Goal: Transaction & Acquisition: Book appointment/travel/reservation

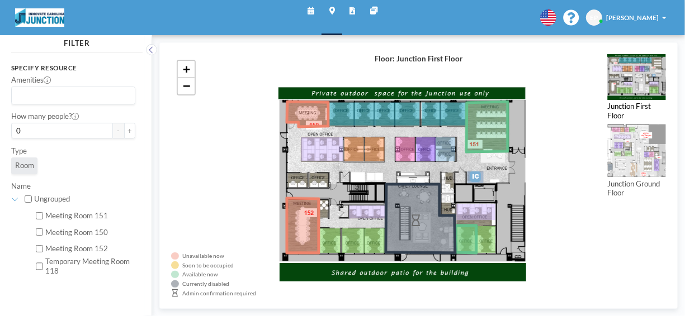
click at [315, 10] on link "Schedule" at bounding box center [311, 17] width 22 height 35
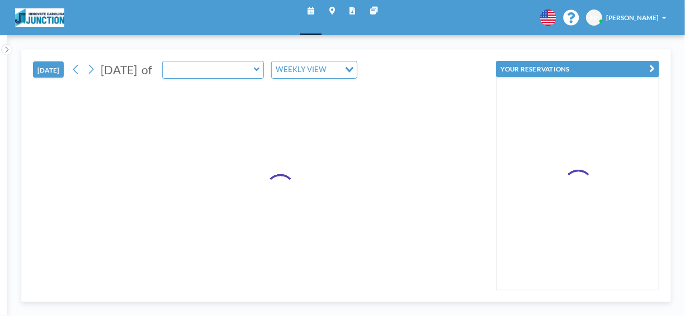
type input "Meeting Room 150"
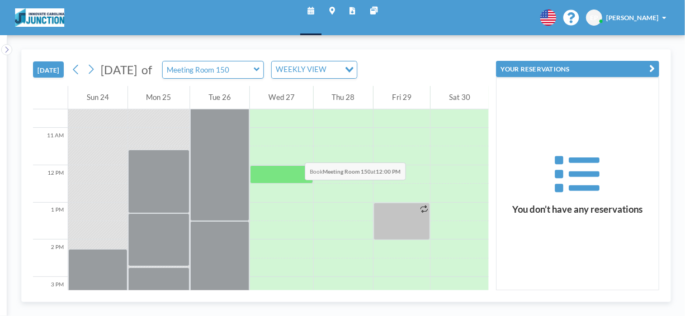
scroll to position [447, 0]
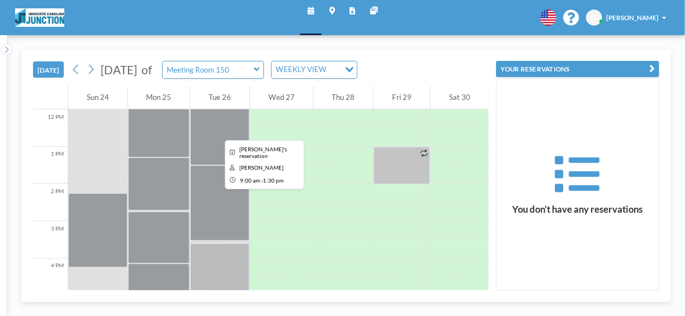
click at [207, 131] on div at bounding box center [219, 82] width 59 height 168
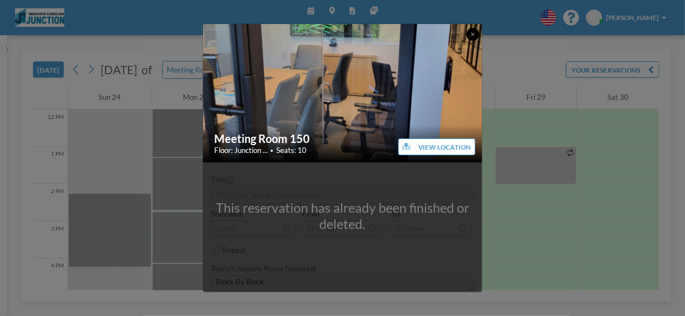
click at [471, 35] on icon at bounding box center [473, 35] width 4 height 6
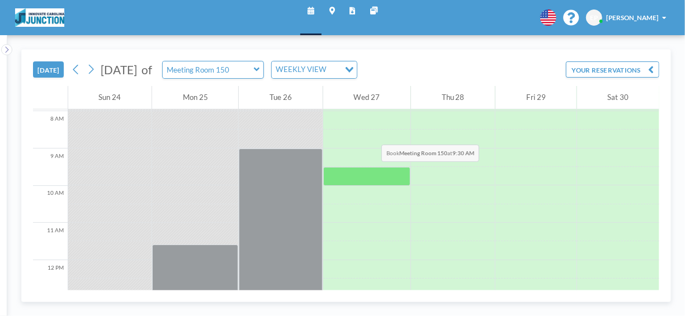
scroll to position [280, 0]
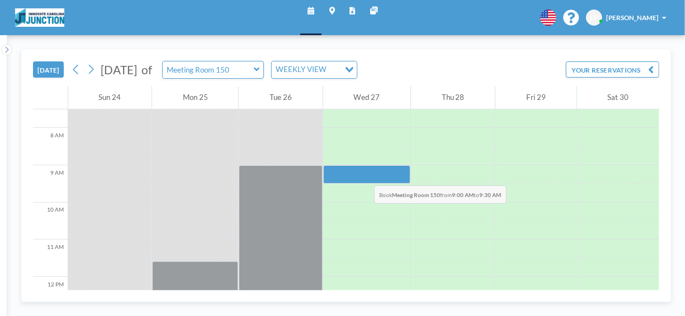
click at [353, 169] on div at bounding box center [366, 175] width 87 height 18
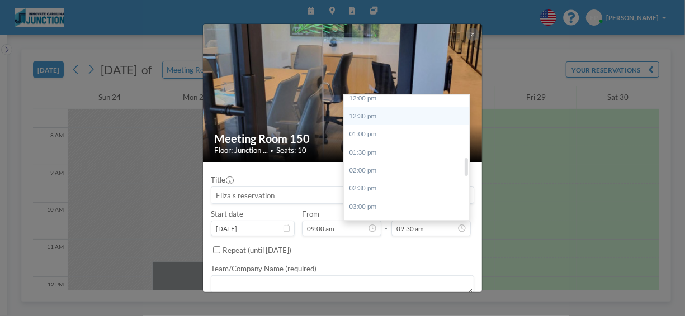
scroll to position [456, 0]
click at [400, 136] on div "01:30 pm" at bounding box center [409, 136] width 131 height 18
type input "01:30 pm"
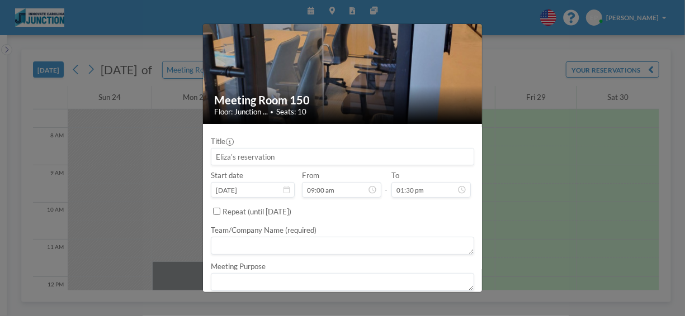
scroll to position [69, 0]
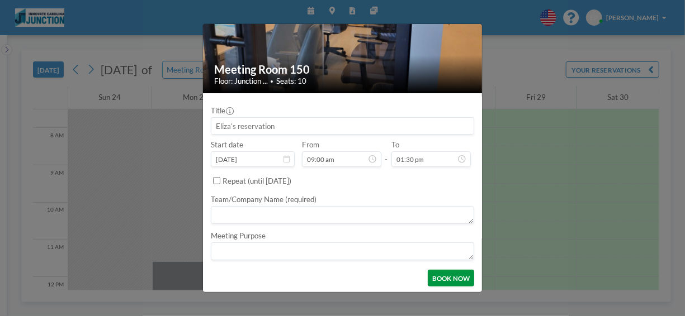
click at [439, 280] on button "BOOK NOW" at bounding box center [451, 278] width 46 height 16
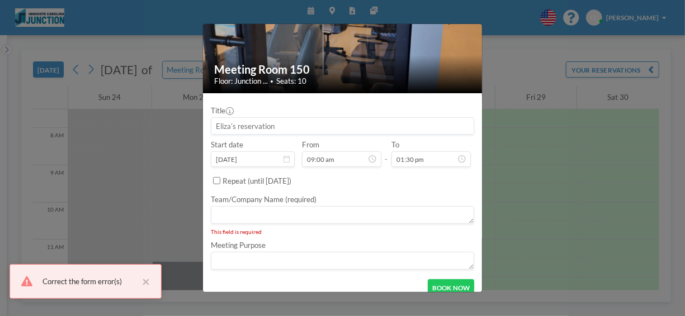
click at [255, 213] on textarea at bounding box center [343, 215] width 264 height 18
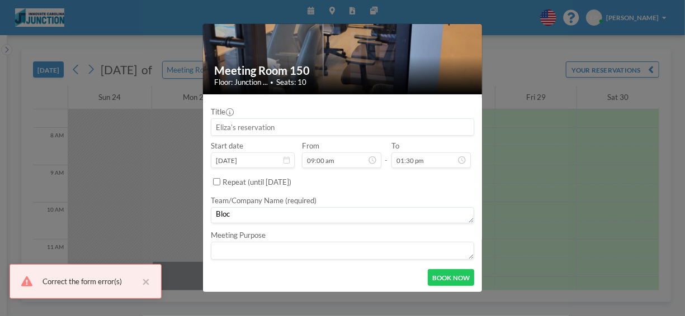
scroll to position [68, 0]
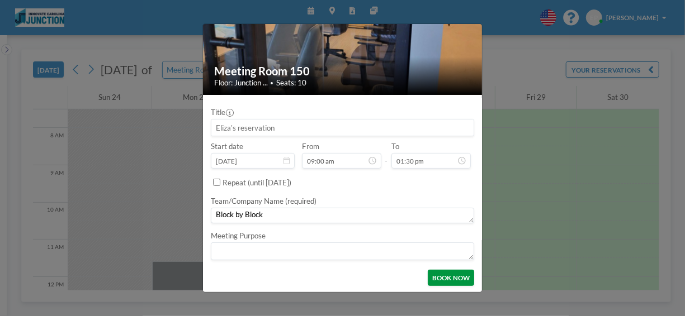
type textarea "Block by Block"
click at [458, 280] on button "BOOK NOW" at bounding box center [451, 278] width 46 height 16
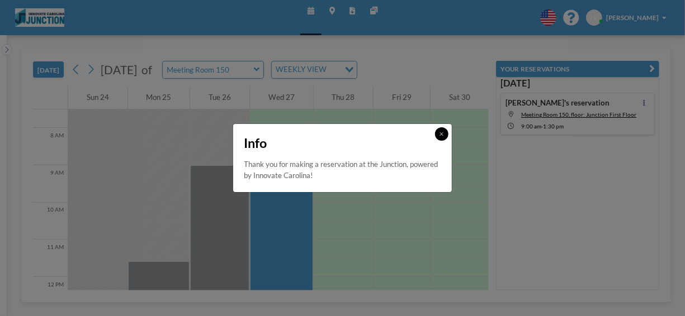
click at [440, 130] on button at bounding box center [441, 133] width 13 height 13
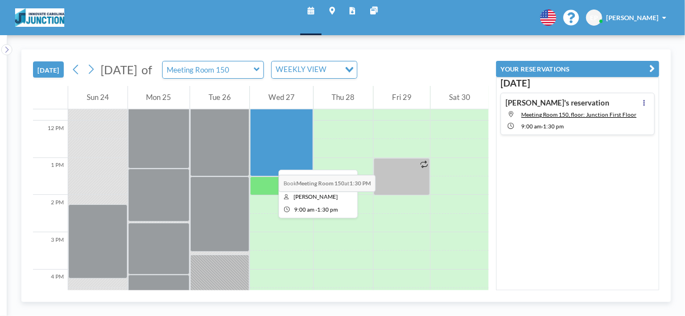
scroll to position [447, 0]
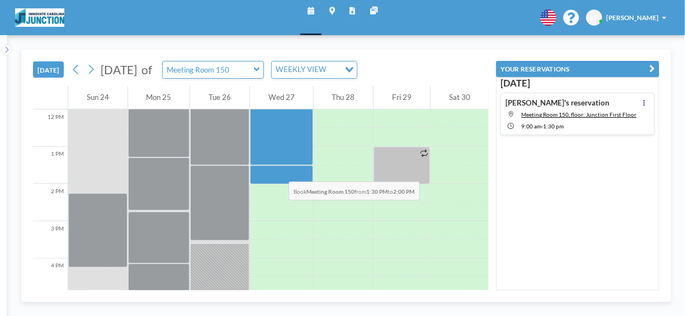
click at [270, 166] on div at bounding box center [281, 175] width 63 height 18
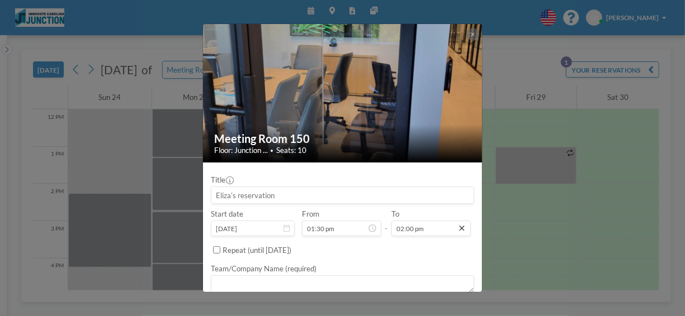
scroll to position [507, 0]
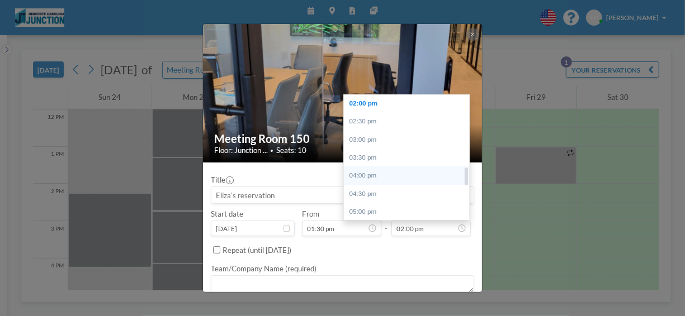
click at [381, 177] on div "04:00 pm" at bounding box center [409, 176] width 131 height 18
type input "04:00 pm"
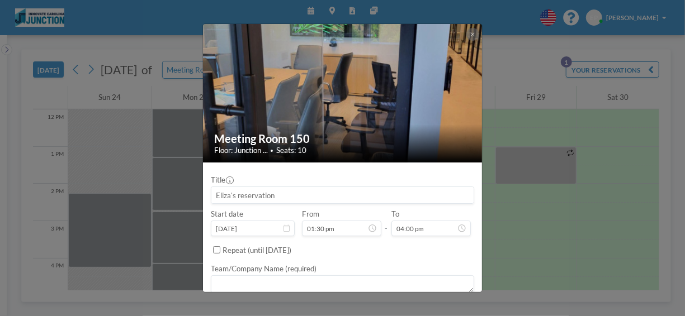
scroll to position [56, 0]
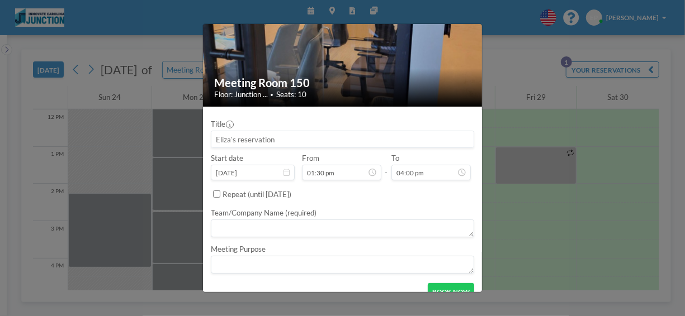
click at [247, 230] on textarea at bounding box center [343, 229] width 264 height 18
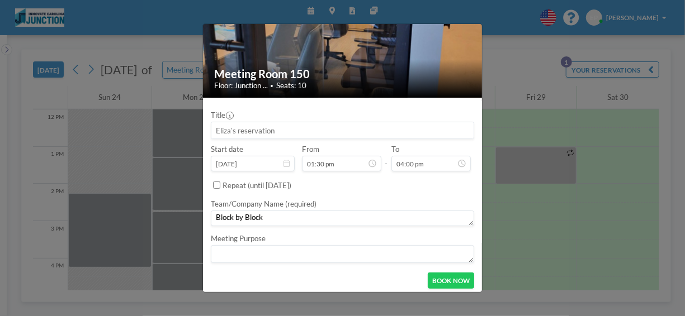
scroll to position [68, 0]
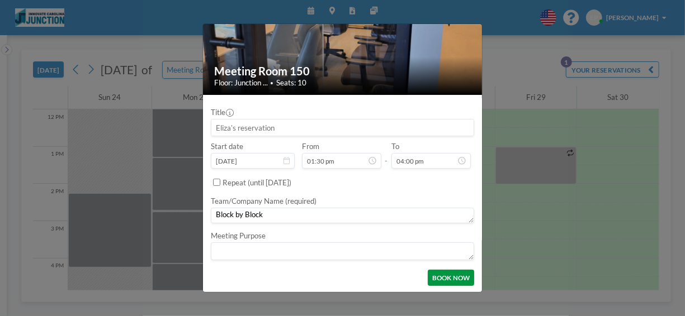
type textarea "Block by Block"
click at [438, 275] on button "BOOK NOW" at bounding box center [451, 278] width 46 height 16
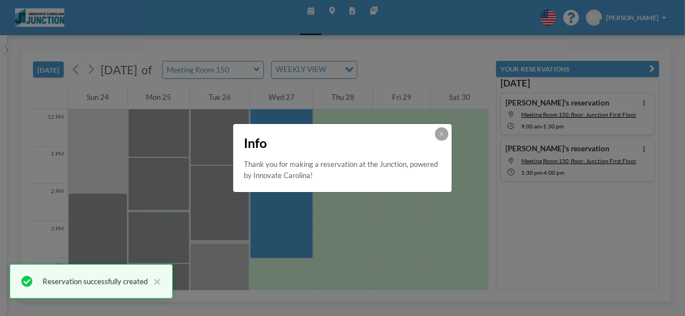
scroll to position [0, 0]
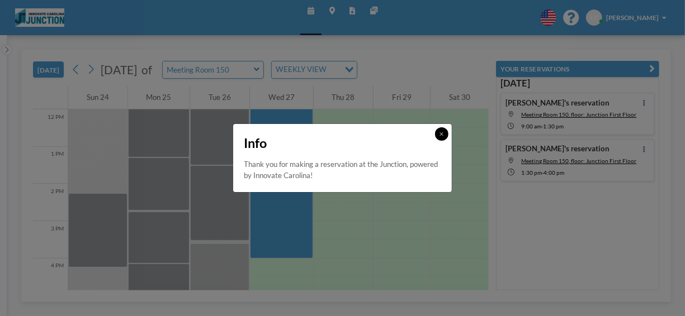
click at [447, 131] on button at bounding box center [441, 133] width 13 height 13
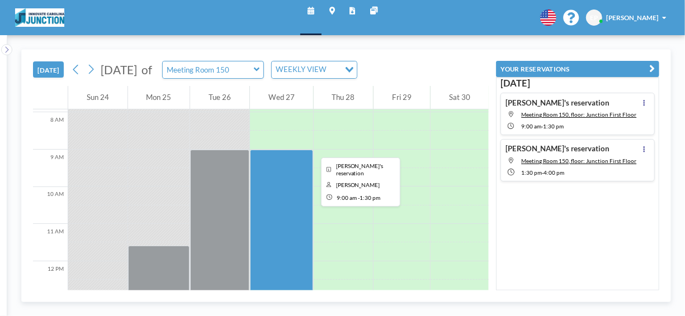
scroll to position [280, 0]
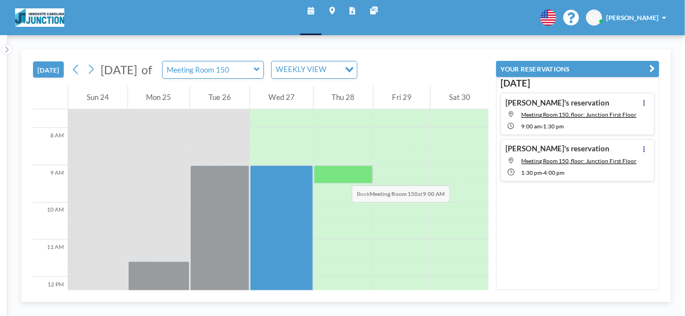
click at [332, 169] on div at bounding box center [344, 175] width 60 height 18
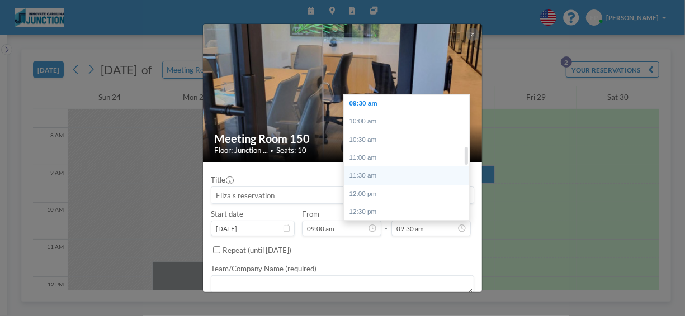
scroll to position [400, 0]
click at [381, 186] on div "01:30 pm" at bounding box center [409, 192] width 131 height 18
type input "01:30 pm"
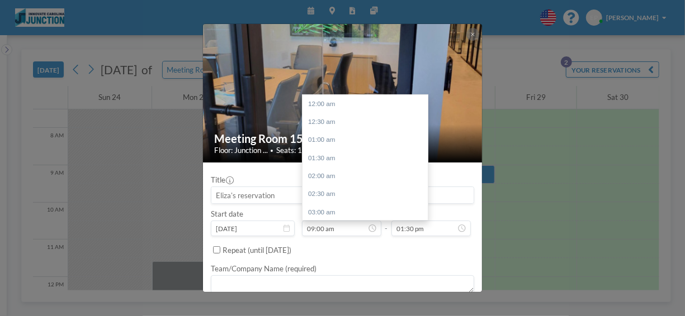
scroll to position [325, 0]
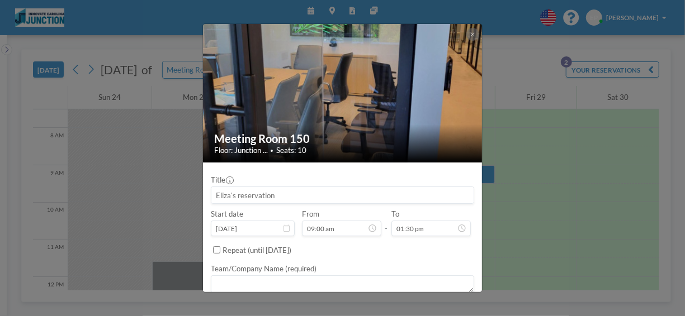
click at [330, 280] on textarea at bounding box center [343, 285] width 264 height 18
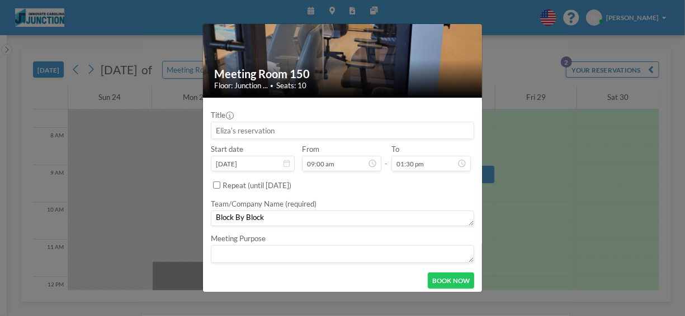
scroll to position [68, 0]
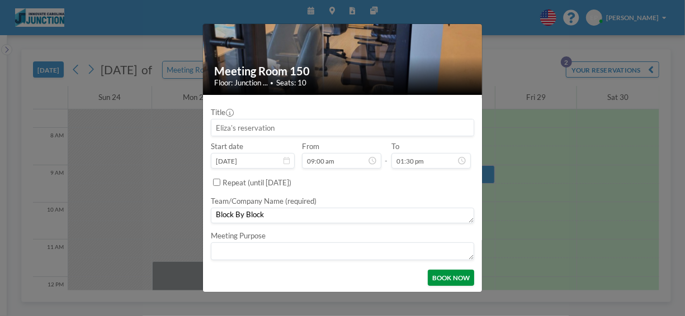
type textarea "Block By Block"
click at [461, 280] on button "BOOK NOW" at bounding box center [451, 278] width 46 height 16
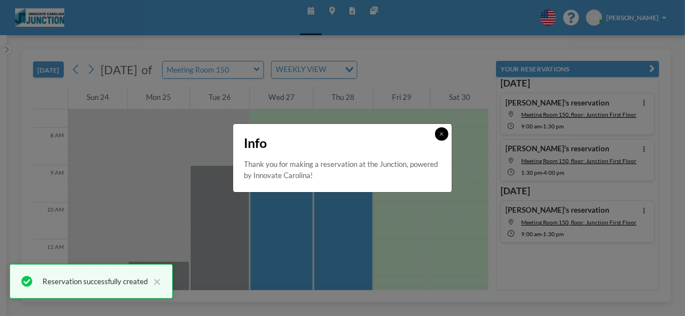
click at [438, 129] on button at bounding box center [441, 133] width 13 height 13
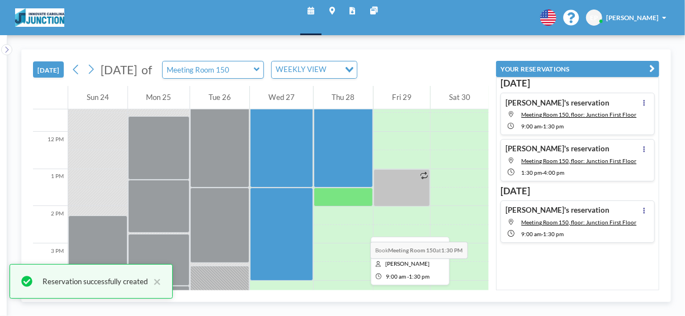
scroll to position [447, 0]
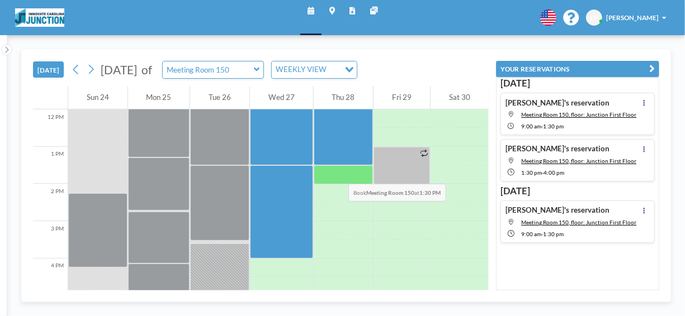
click at [328, 168] on div at bounding box center [344, 175] width 60 height 18
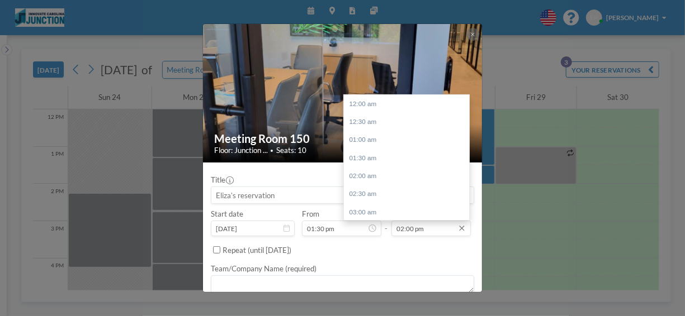
scroll to position [507, 0]
click at [391, 171] on div "04:00 pm" at bounding box center [409, 176] width 131 height 18
type input "04:00 pm"
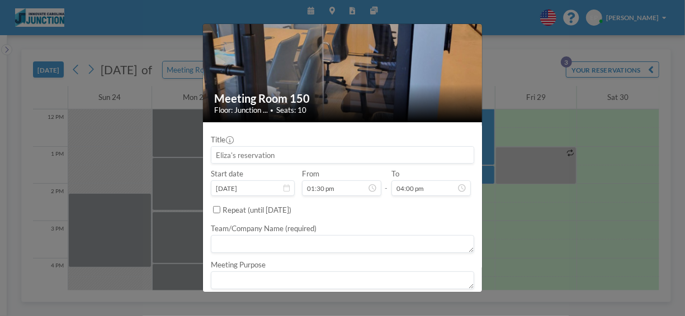
scroll to position [56, 0]
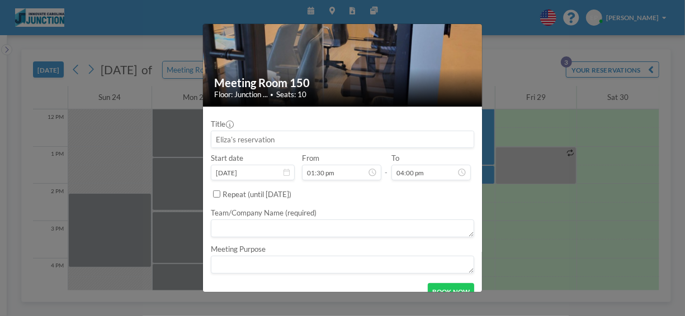
click at [292, 225] on textarea at bounding box center [343, 229] width 264 height 18
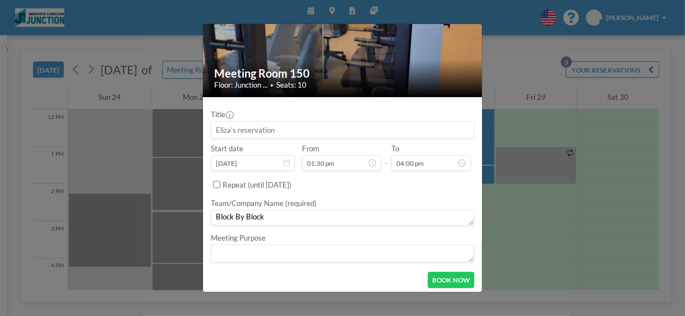
scroll to position [68, 0]
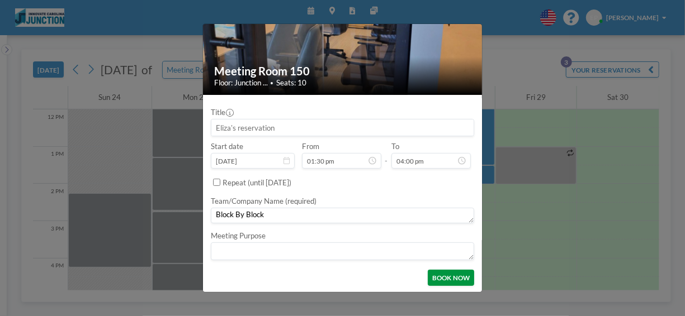
type textarea "Block By Block"
click at [452, 270] on button "BOOK NOW" at bounding box center [451, 278] width 46 height 16
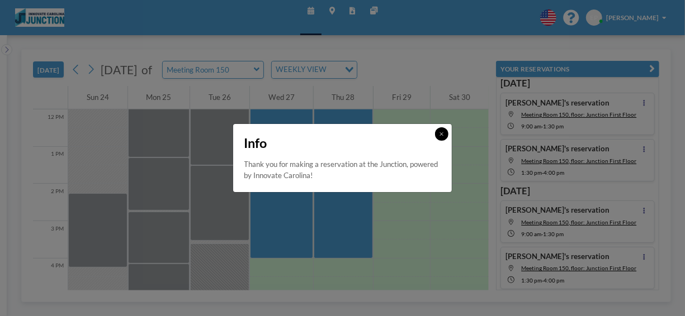
click at [439, 131] on button at bounding box center [441, 133] width 13 height 13
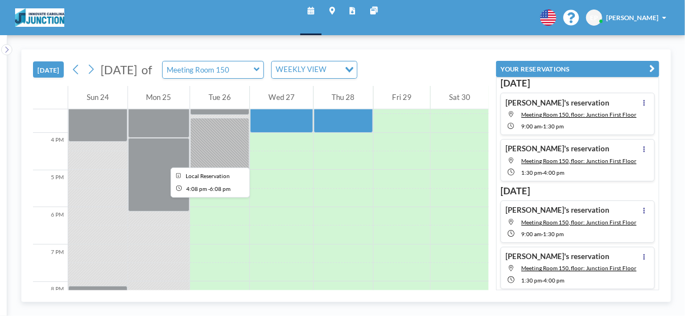
scroll to position [559, 0]
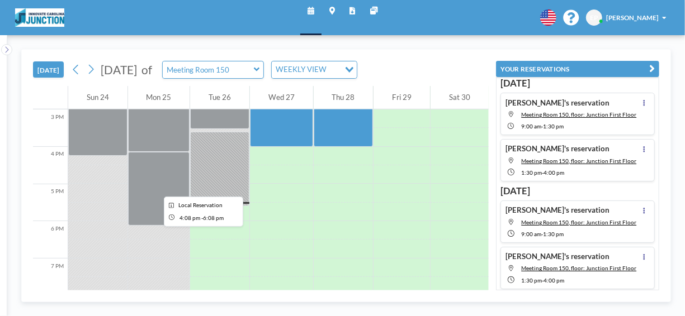
click at [148, 186] on div at bounding box center [159, 189] width 62 height 74
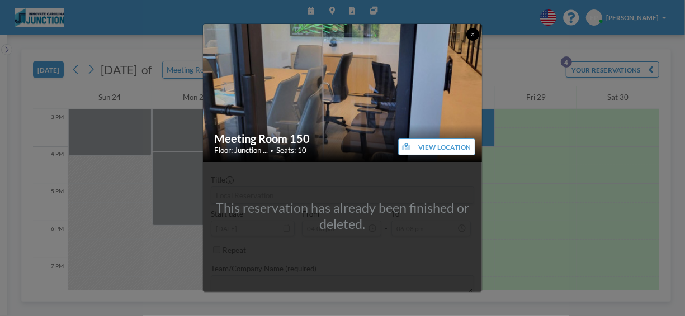
drag, startPoint x: 473, startPoint y: 32, endPoint x: 465, endPoint y: 40, distance: 11.1
click at [469, 36] on button at bounding box center [472, 34] width 13 height 13
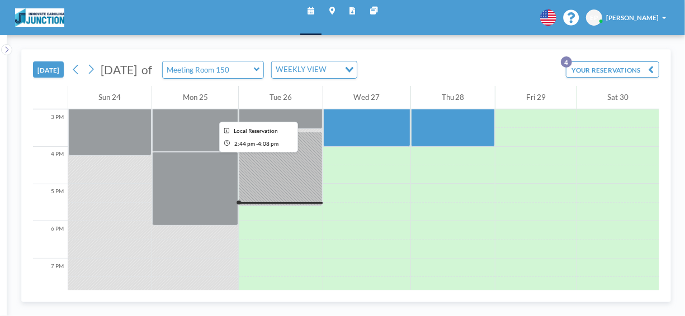
click at [202, 113] on div at bounding box center [195, 126] width 86 height 52
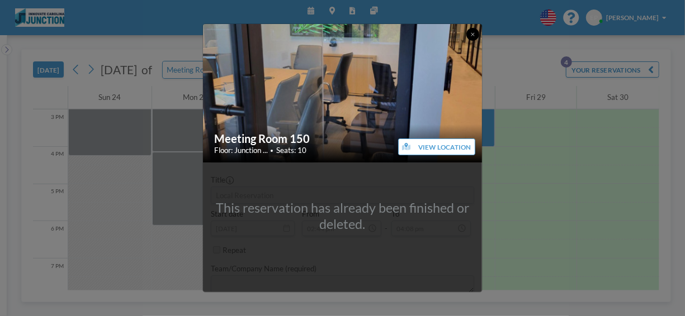
click at [473, 33] on icon at bounding box center [473, 35] width 4 height 6
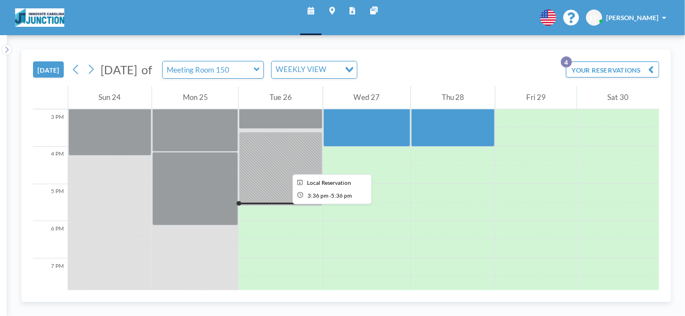
click at [273, 164] on div at bounding box center [280, 169] width 83 height 74
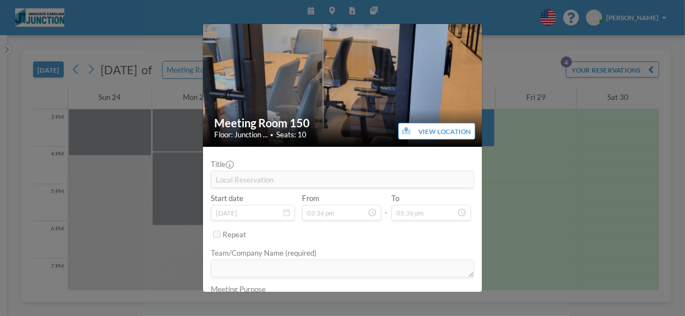
scroll to position [0, 0]
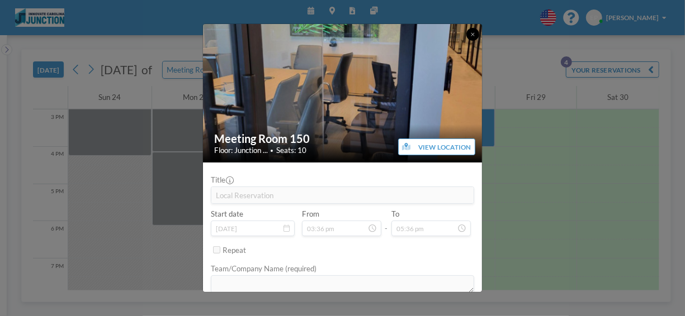
click at [471, 34] on icon at bounding box center [473, 35] width 4 height 6
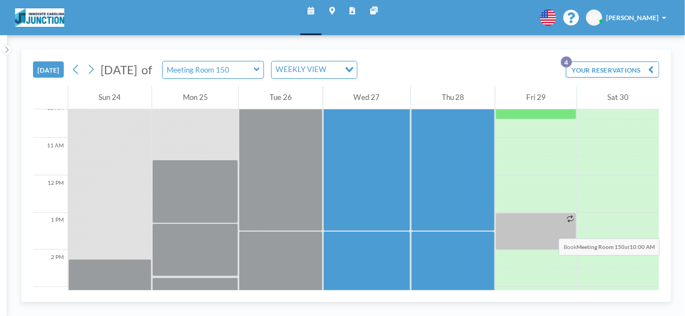
scroll to position [447, 0]
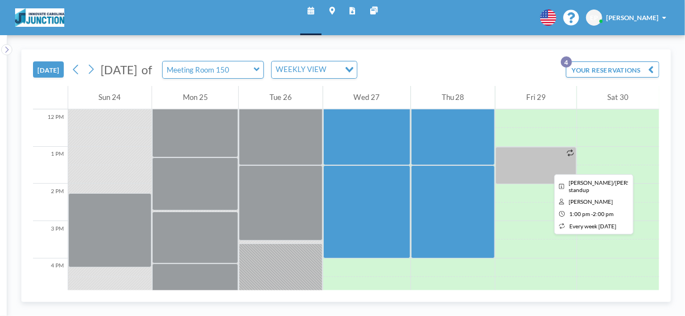
click at [528, 164] on div at bounding box center [535, 165] width 81 height 37
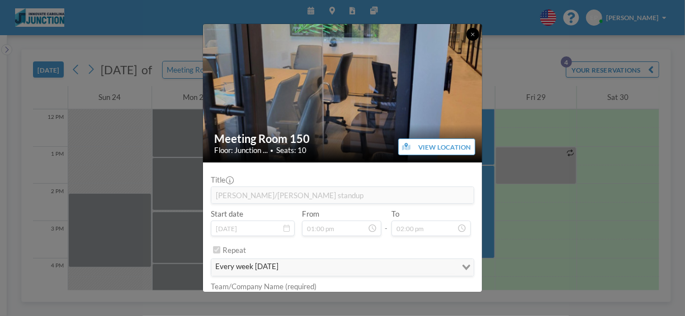
click at [470, 34] on button at bounding box center [472, 34] width 13 height 13
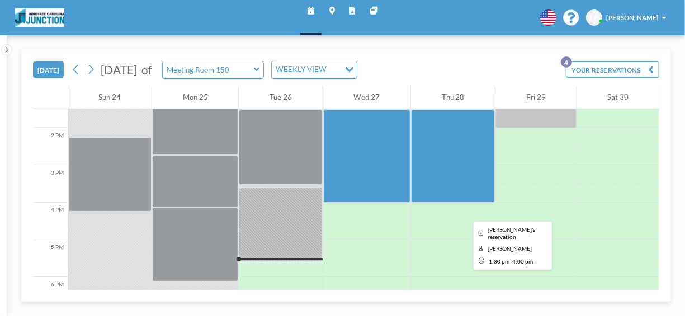
scroll to position [559, 0]
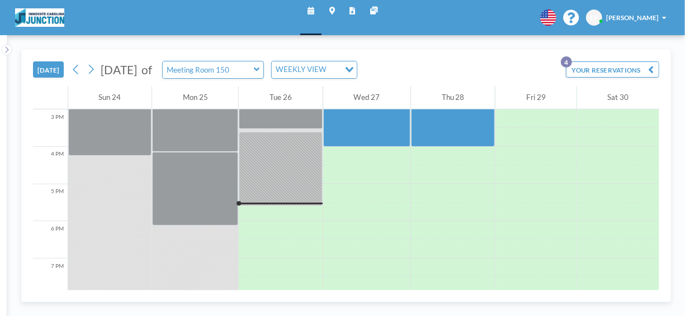
click at [264, 70] on div "Meeting Room 150" at bounding box center [213, 70] width 102 height 18
click at [259, 70] on icon at bounding box center [257, 70] width 6 height 4
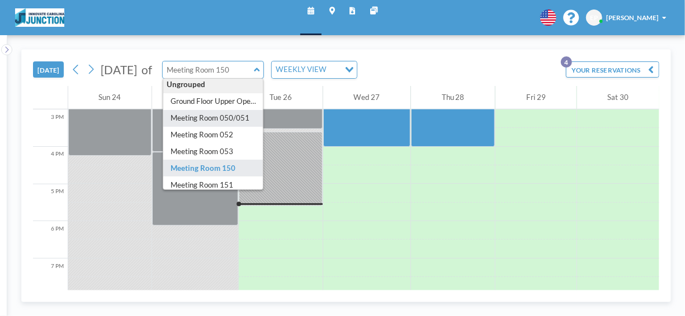
scroll to position [0, 0]
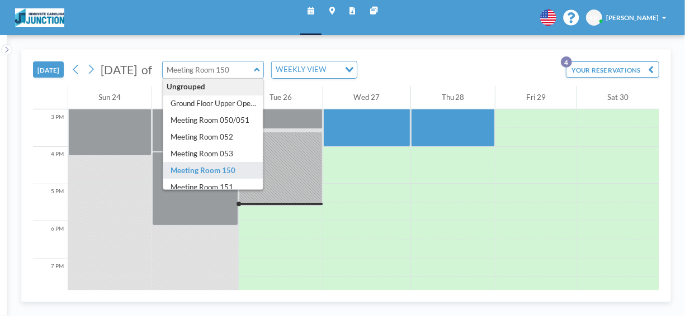
click at [447, 54] on div "[DATE] [DATE] of Ungrouped Ground Floor Upper Open Area Meeting Room 050/051 Me…" at bounding box center [346, 68] width 626 height 36
click at [438, 64] on div "[DATE] [DATE] of Ungrouped Ground Floor Upper Open Area Meeting Room 050/051 Me…" at bounding box center [346, 68] width 626 height 36
click at [254, 69] on input "text" at bounding box center [208, 70] width 91 height 17
click at [252, 72] on input "text" at bounding box center [208, 70] width 91 height 17
type input "Meeting Room 150"
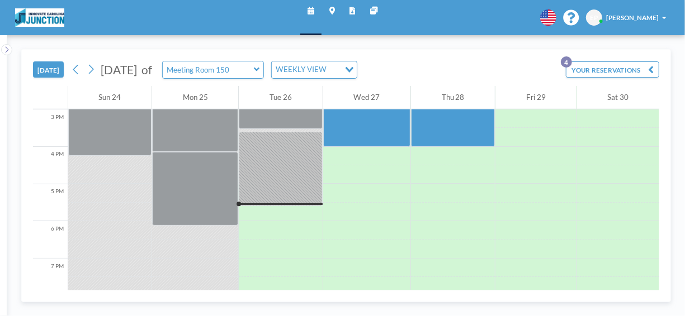
click at [619, 68] on button "YOUR RESERVATIONS 4" at bounding box center [612, 70] width 93 height 16
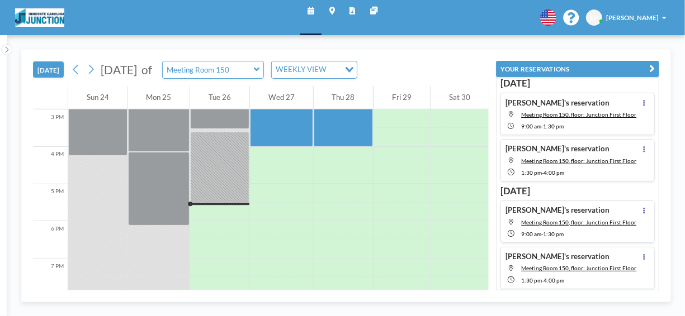
click at [651, 65] on icon "button" at bounding box center [652, 68] width 6 height 11
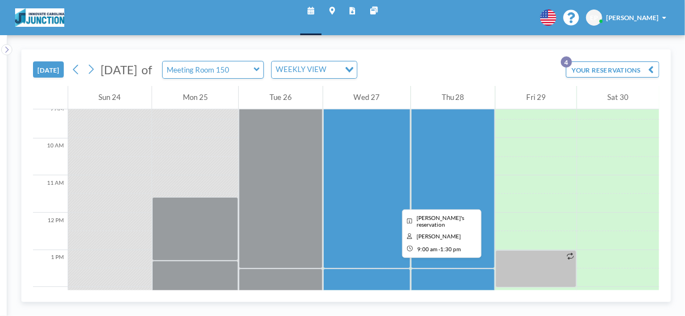
scroll to position [391, 0]
